Goal: Task Accomplishment & Management: Use online tool/utility

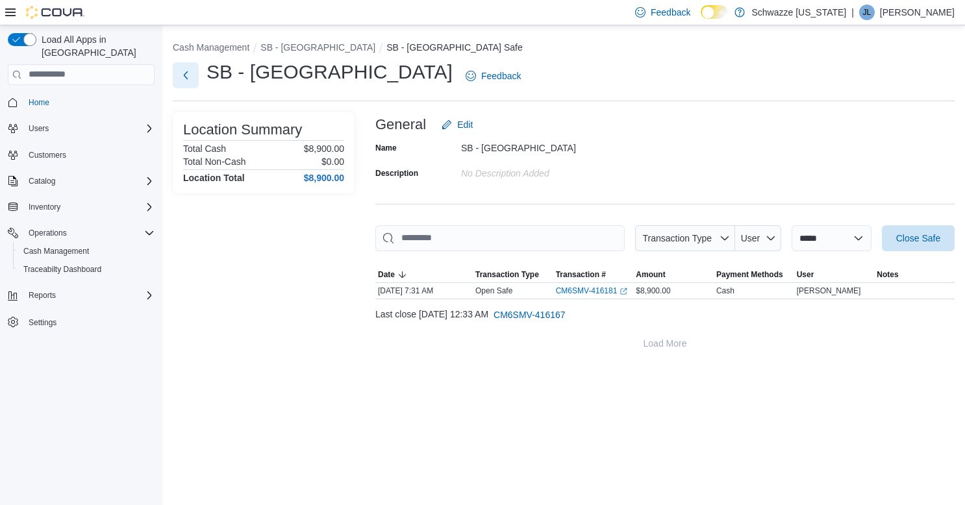
click at [191, 73] on button "Next" at bounding box center [186, 75] width 26 height 26
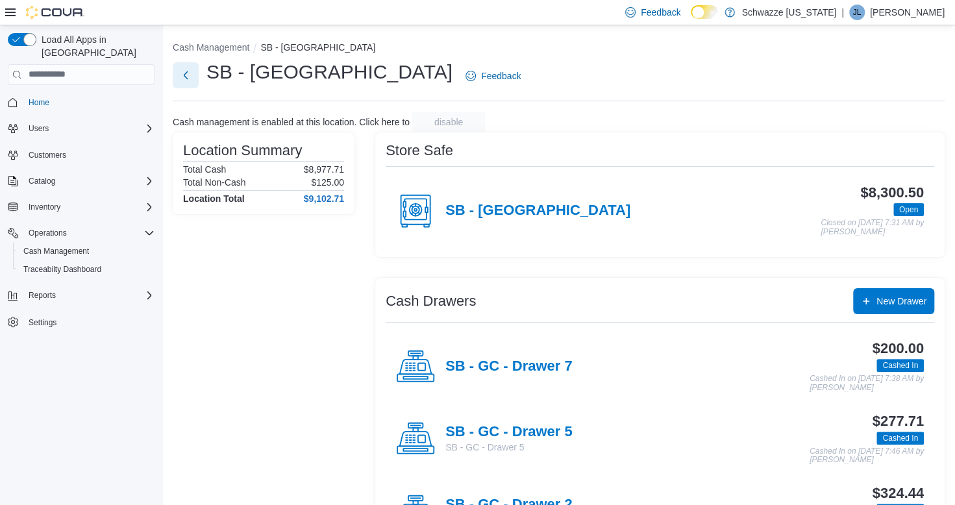
click at [181, 73] on button "Next" at bounding box center [186, 75] width 26 height 26
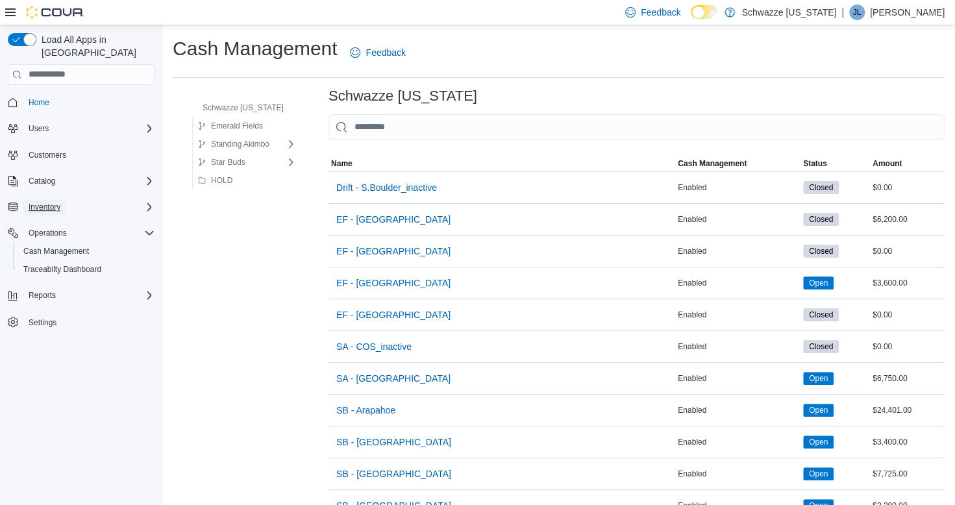
click at [61, 199] on button "Inventory" at bounding box center [44, 207] width 42 height 16
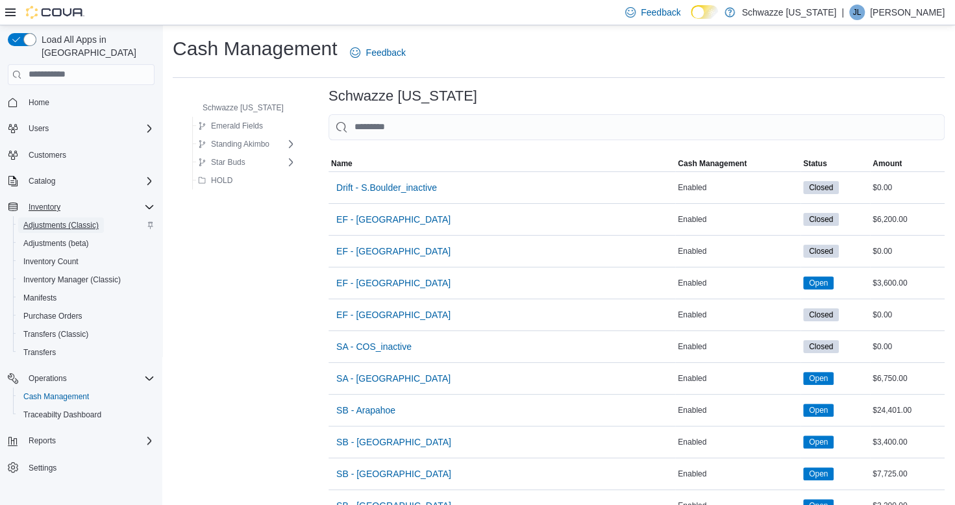
click at [67, 220] on span "Adjustments (Classic)" at bounding box center [60, 225] width 75 height 10
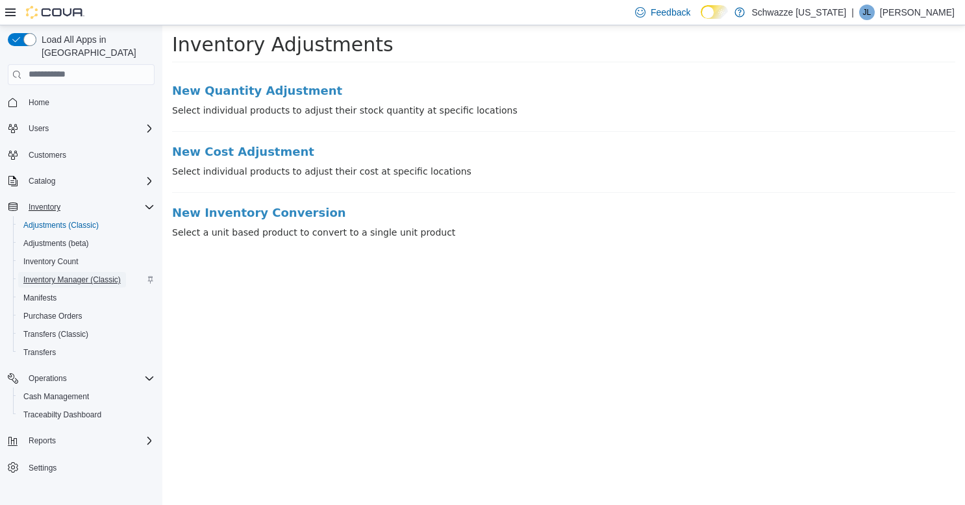
click at [59, 275] on span "Inventory Manager (Classic)" at bounding box center [71, 280] width 97 height 10
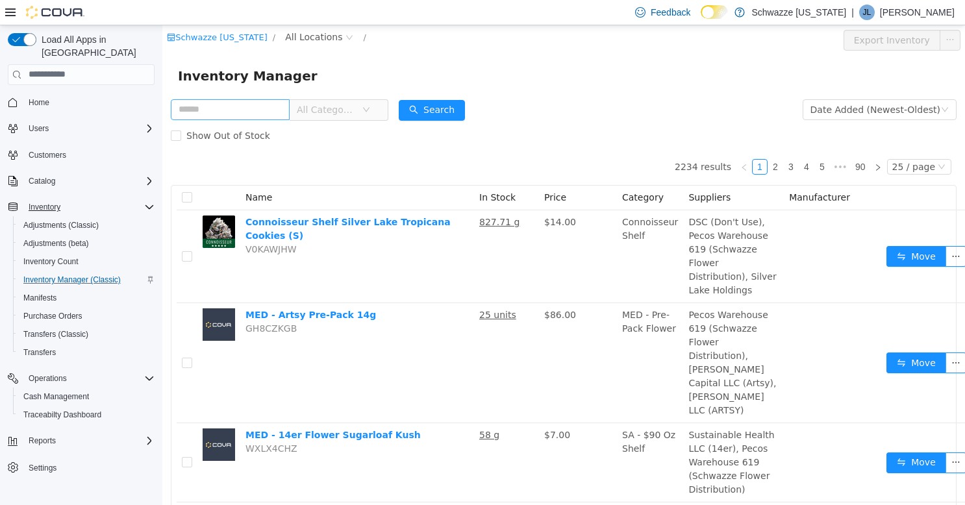
click at [240, 115] on input "text" at bounding box center [230, 109] width 119 height 21
type input "**********"
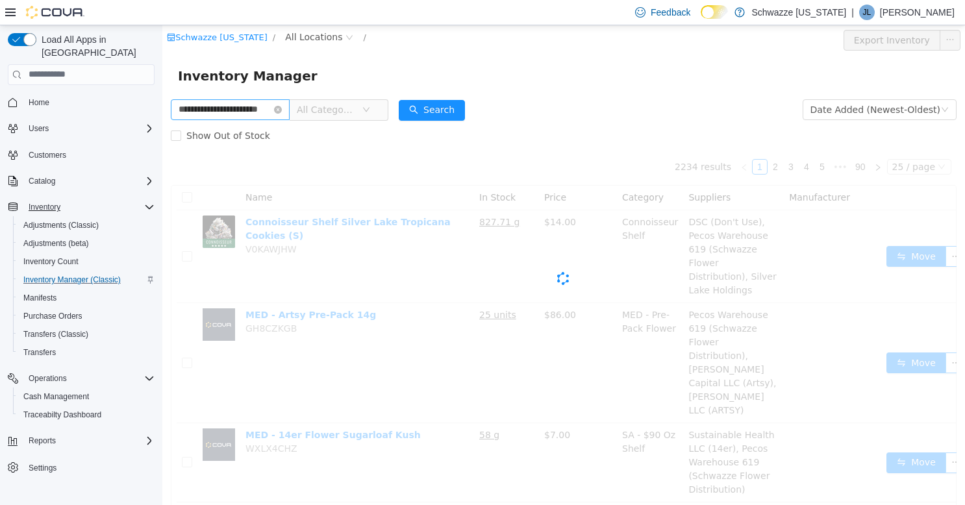
scroll to position [0, 13]
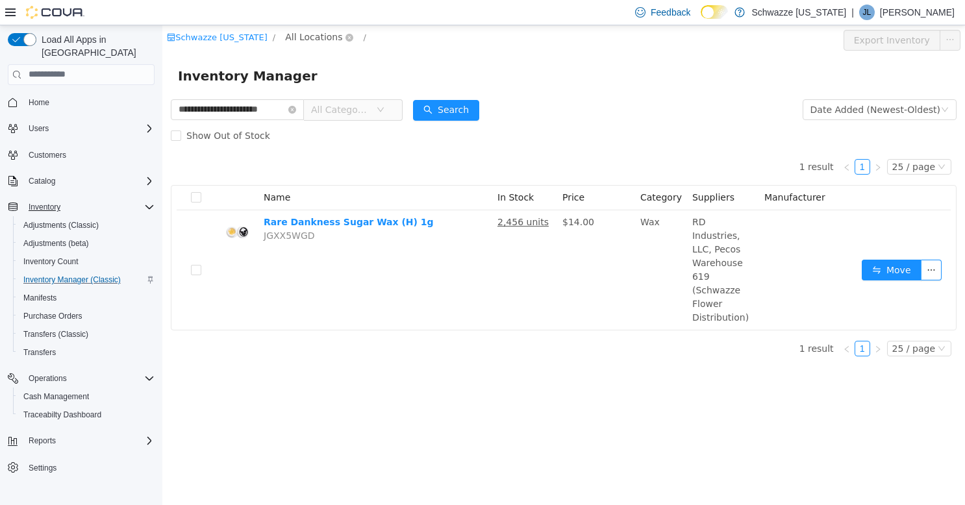
click at [286, 38] on span "All Locations" at bounding box center [313, 36] width 57 height 14
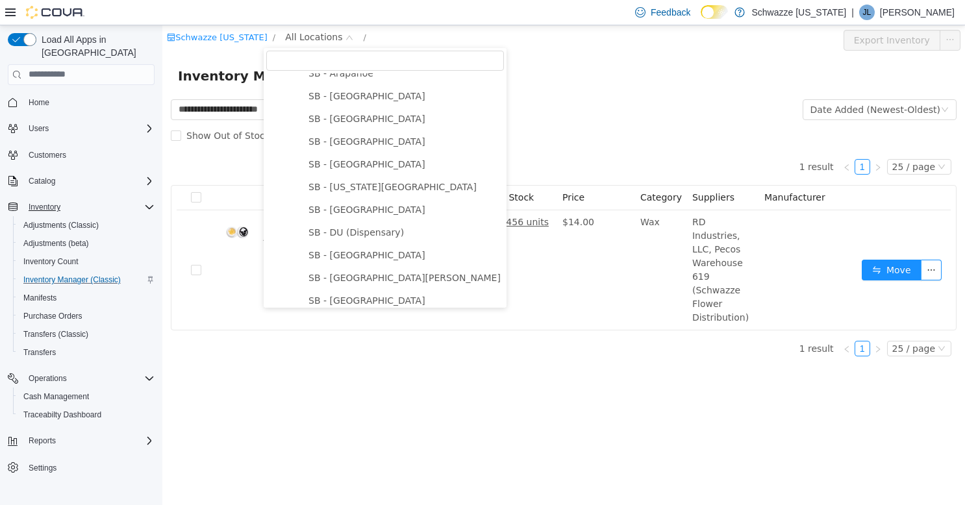
scroll to position [260, 0]
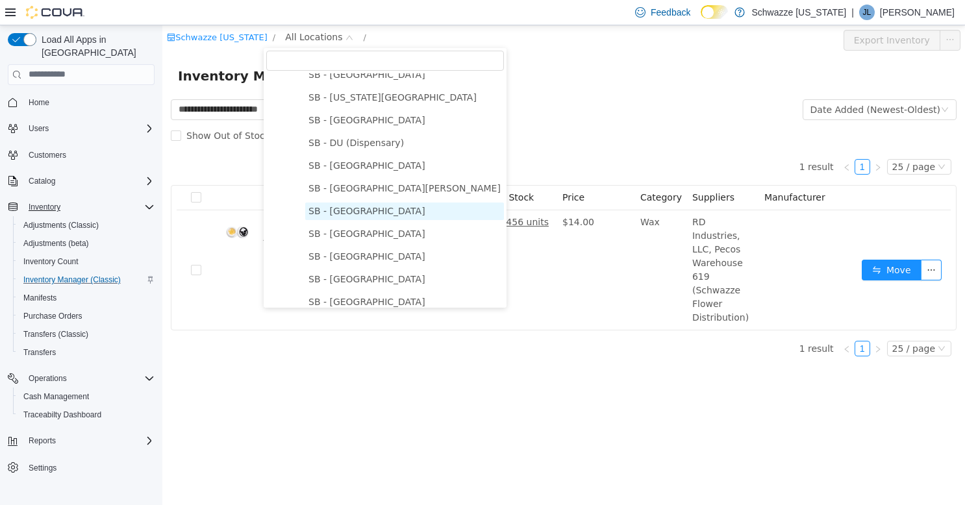
click at [352, 219] on span "SB - [GEOGRAPHIC_DATA]" at bounding box center [404, 211] width 199 height 18
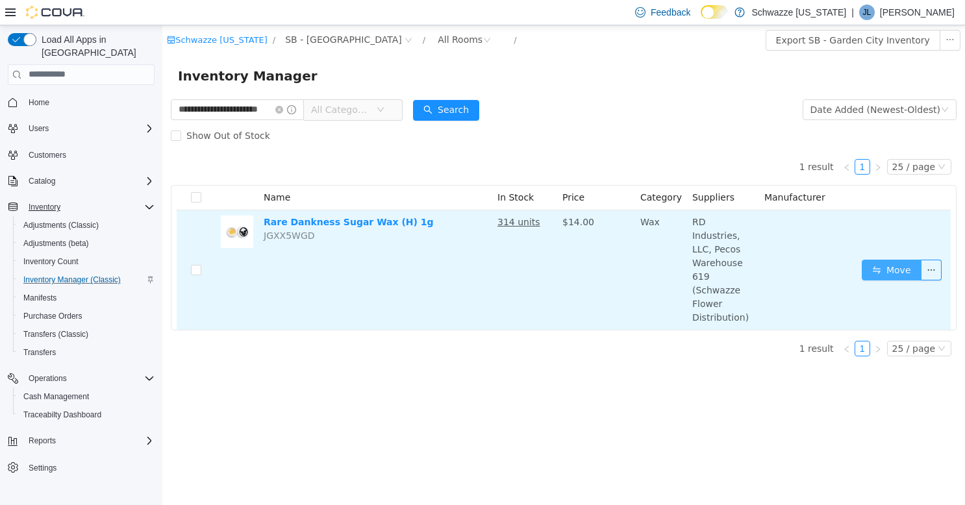
click at [879, 259] on button "Move" at bounding box center [891, 269] width 60 height 21
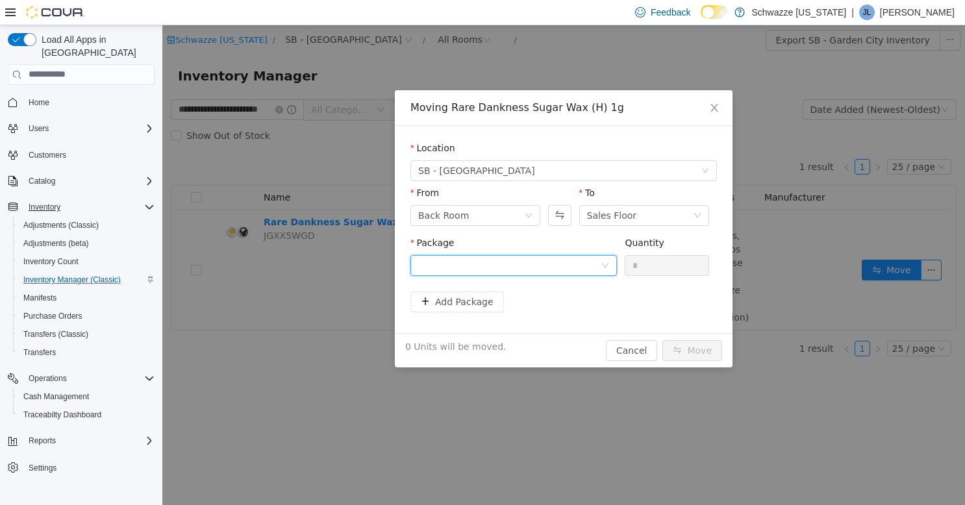
click at [564, 260] on div at bounding box center [509, 264] width 182 height 19
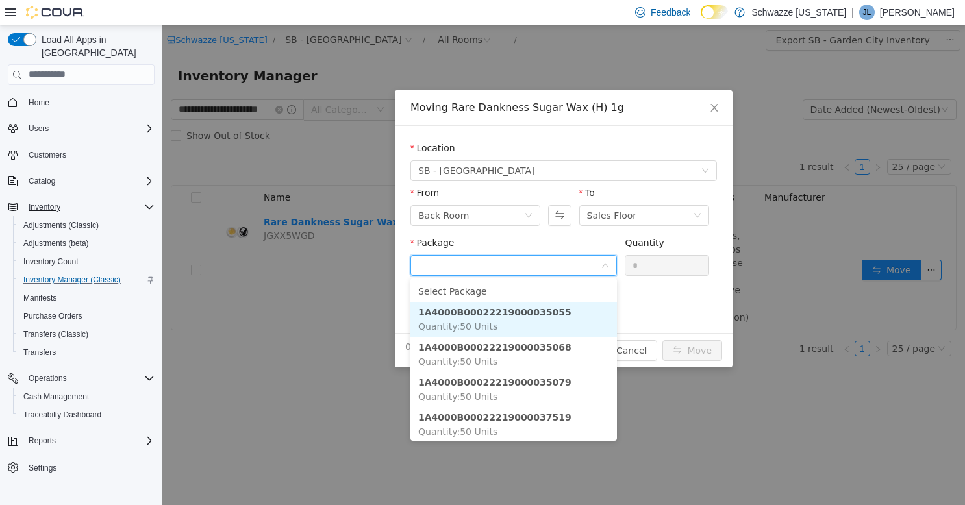
click at [521, 313] on strong "1A4000B00022219000035055" at bounding box center [494, 311] width 153 height 10
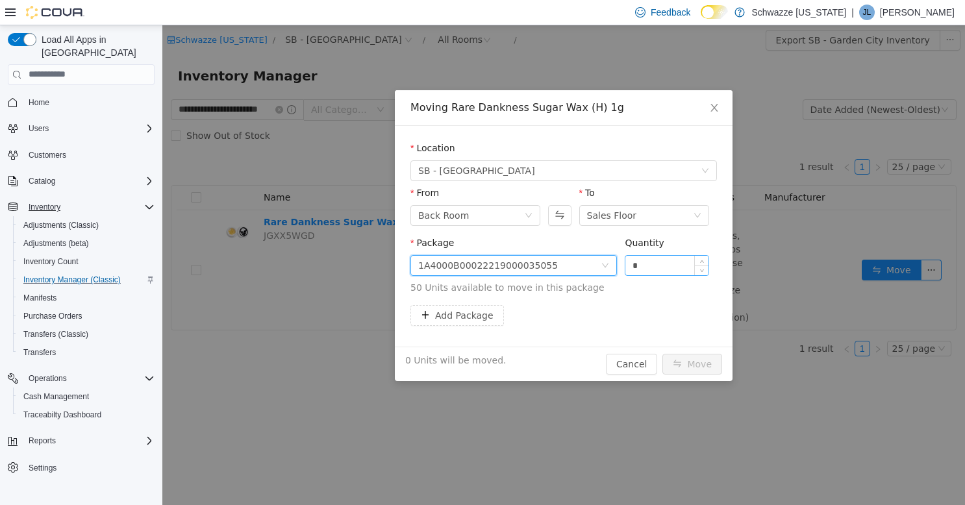
click at [655, 268] on input "*" at bounding box center [666, 264] width 83 height 19
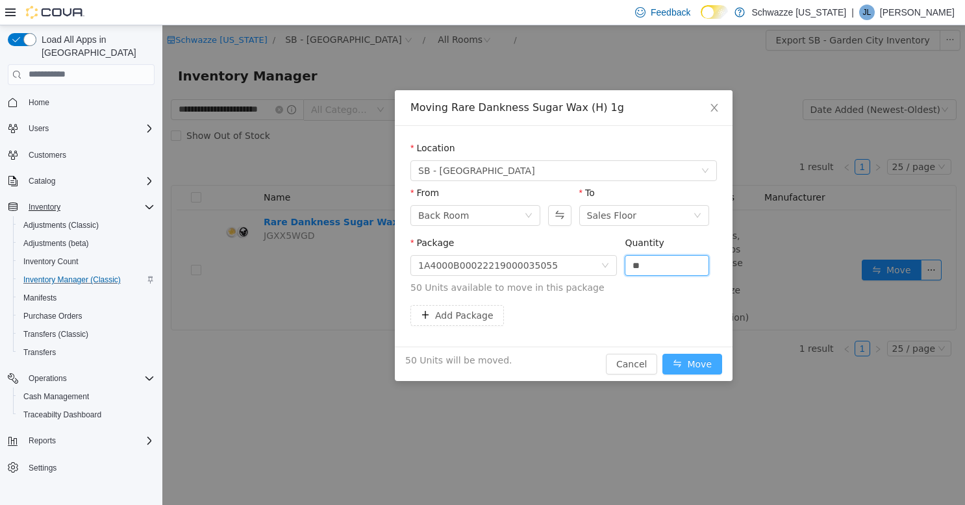
type input "**"
click at [697, 360] on button "Move" at bounding box center [692, 363] width 60 height 21
